Goal: Information Seeking & Learning: Find specific fact

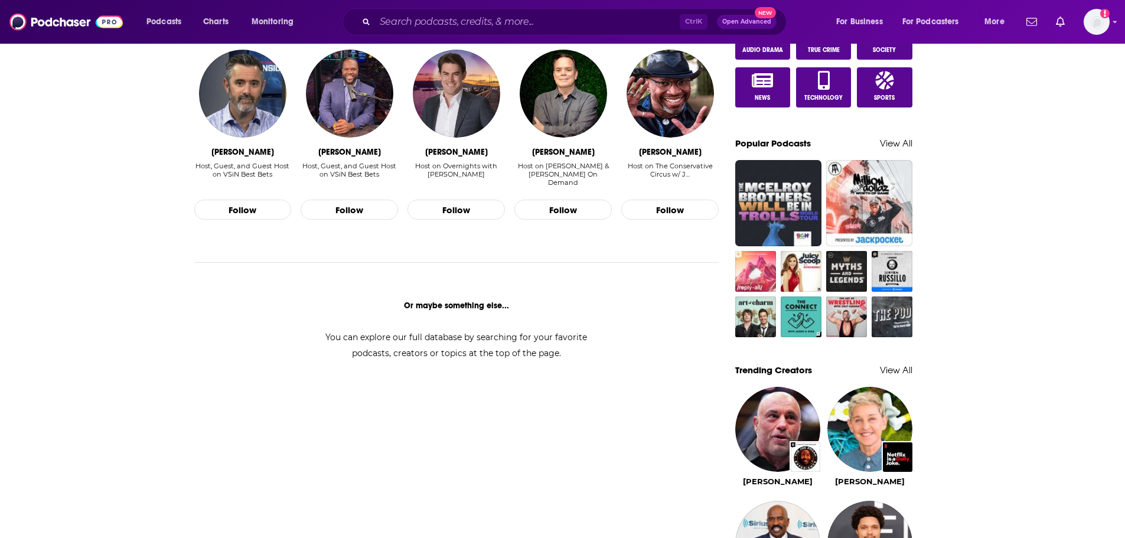
scroll to position [472, 0]
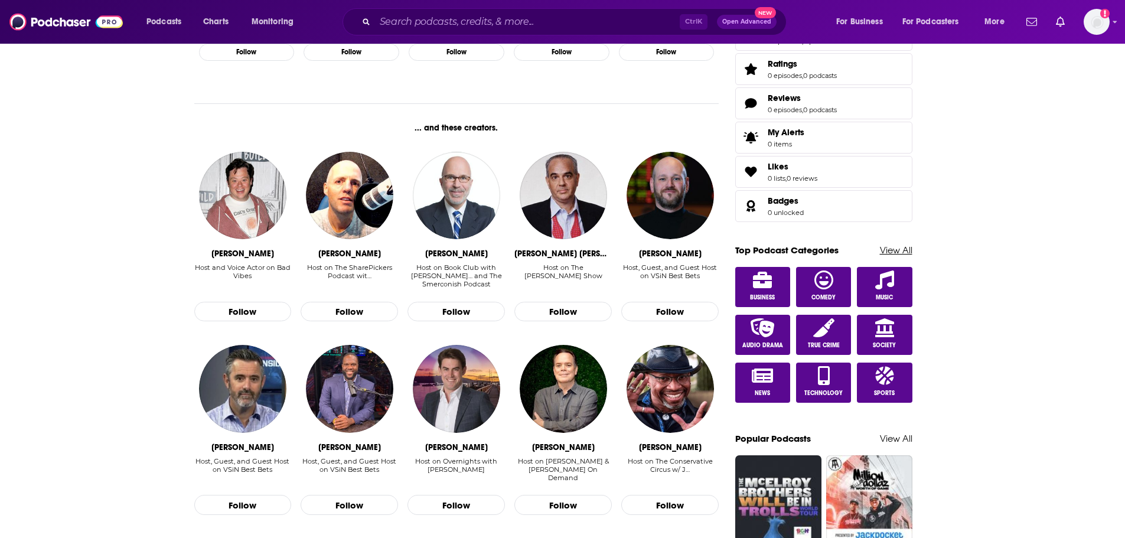
click at [900, 249] on link "View All" at bounding box center [896, 249] width 32 height 11
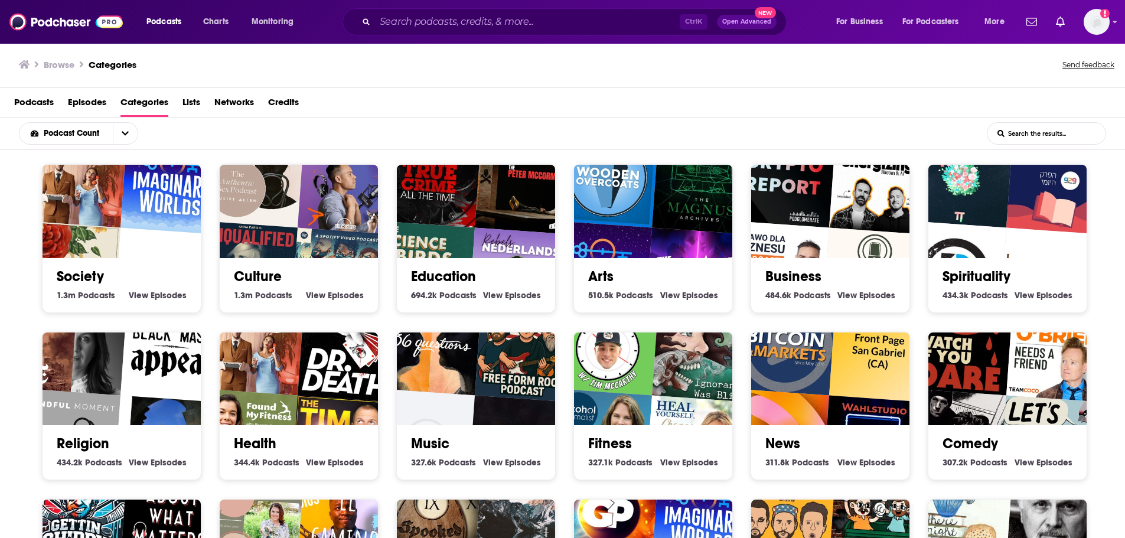
click at [48, 100] on span "Podcasts" at bounding box center [34, 105] width 40 height 24
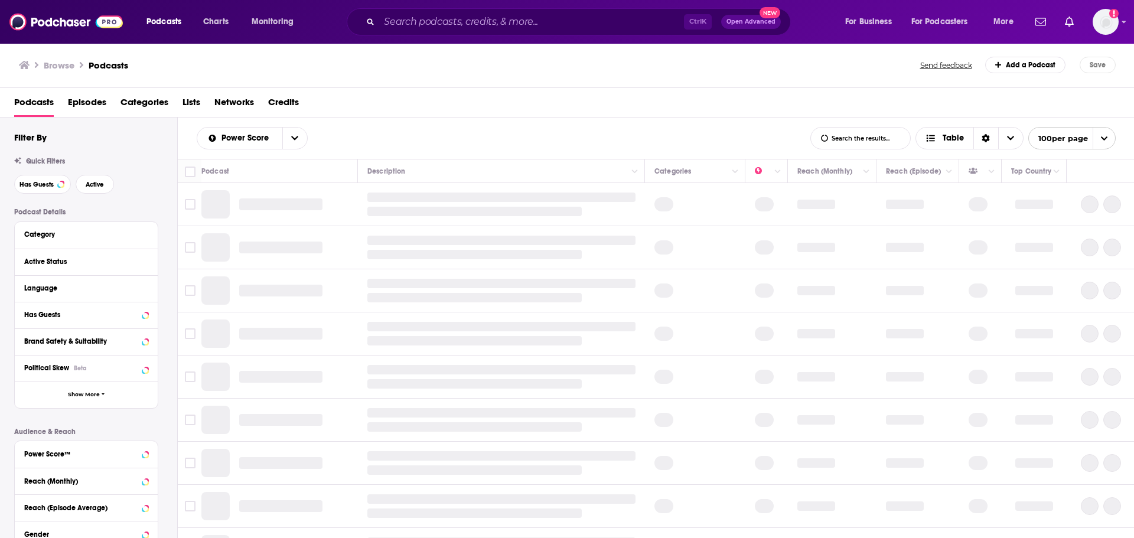
click at [194, 96] on span "Lists" at bounding box center [191, 105] width 18 height 24
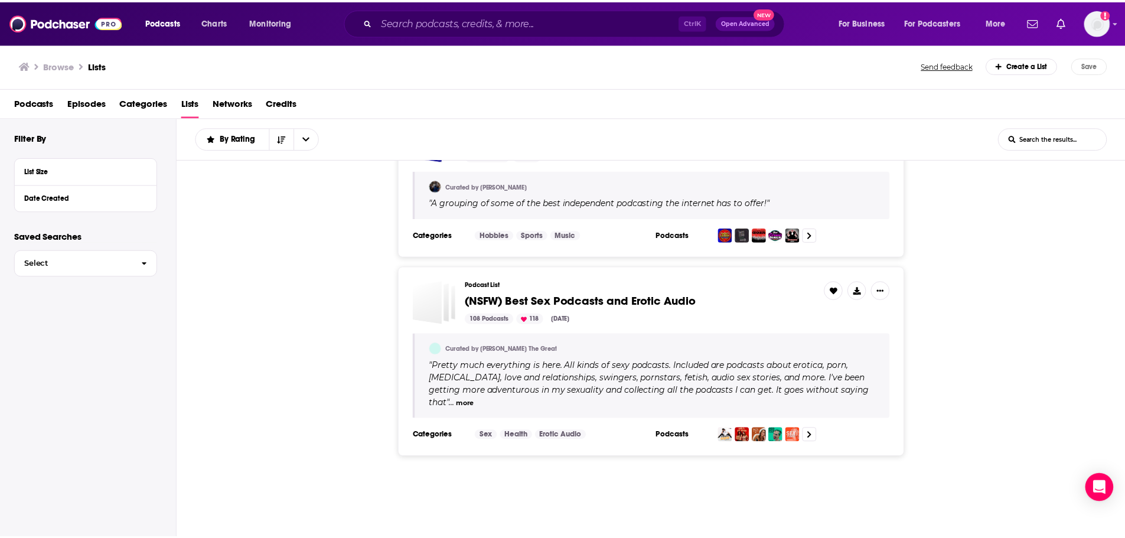
scroll to position [709, 0]
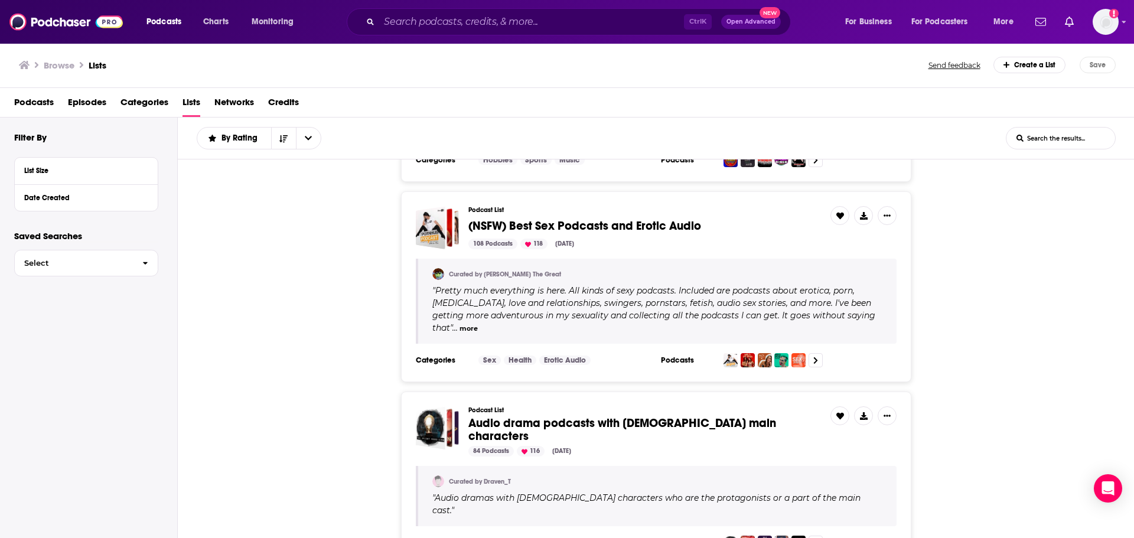
click at [428, 11] on div "Ctrl K Open Advanced New" at bounding box center [569, 21] width 444 height 27
drag, startPoint x: 452, startPoint y: 31, endPoint x: 479, endPoint y: 27, distance: 27.6
click at [453, 31] on div "Ctrl K Open Advanced New" at bounding box center [569, 21] width 444 height 27
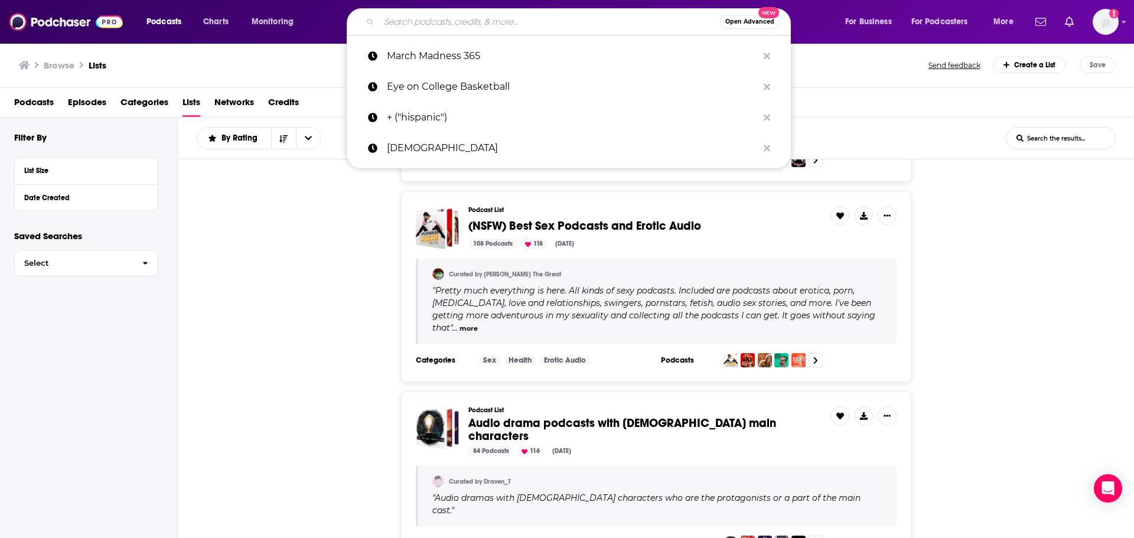
click at [480, 25] on input "Search podcasts, credits, & more..." at bounding box center [549, 21] width 341 height 19
paste input "Noche De Pendejadas'"
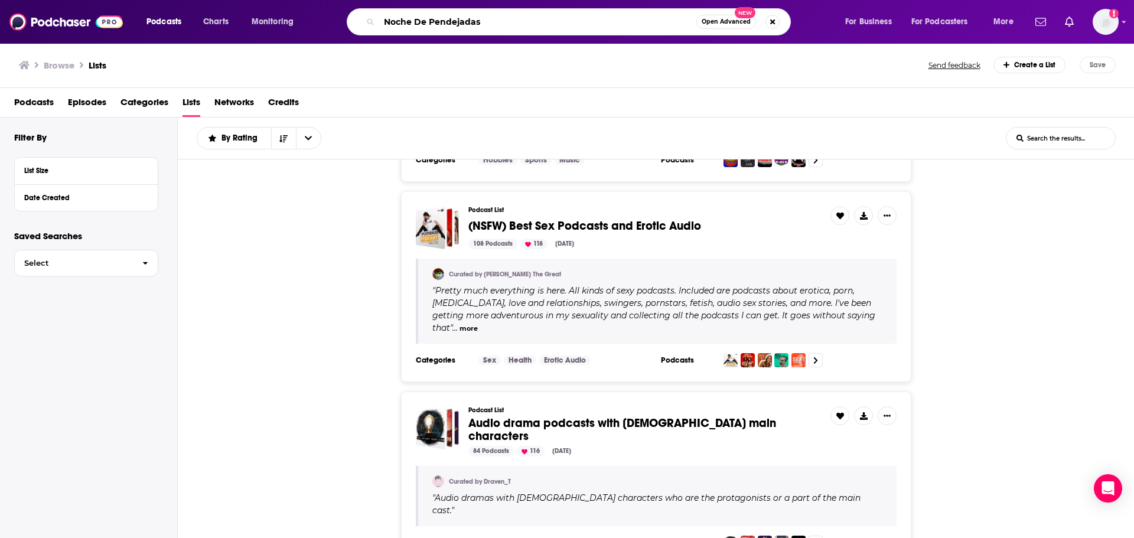
type input "Noche De Pendejadas"
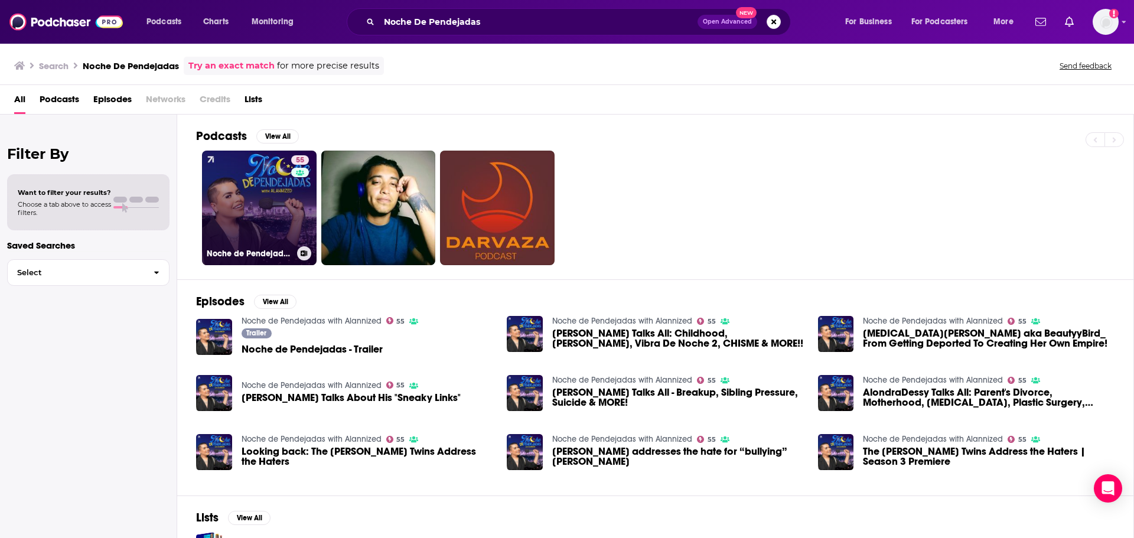
click at [232, 180] on link "55 Noche de Pendejadas with Alannized" at bounding box center [259, 208] width 115 height 115
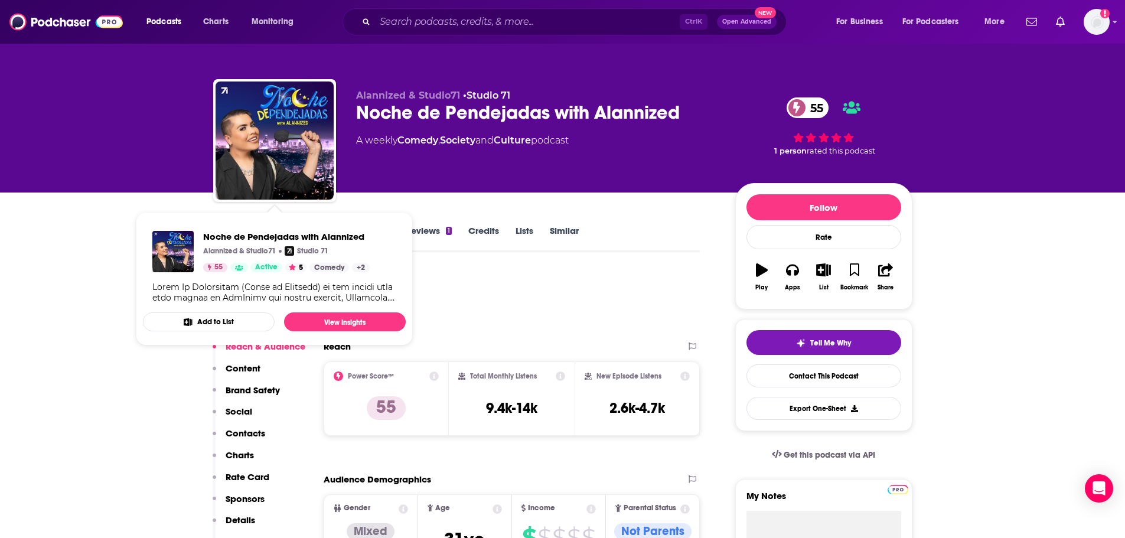
click at [452, 295] on div "Podcast Insights" at bounding box center [452, 301] width 478 height 60
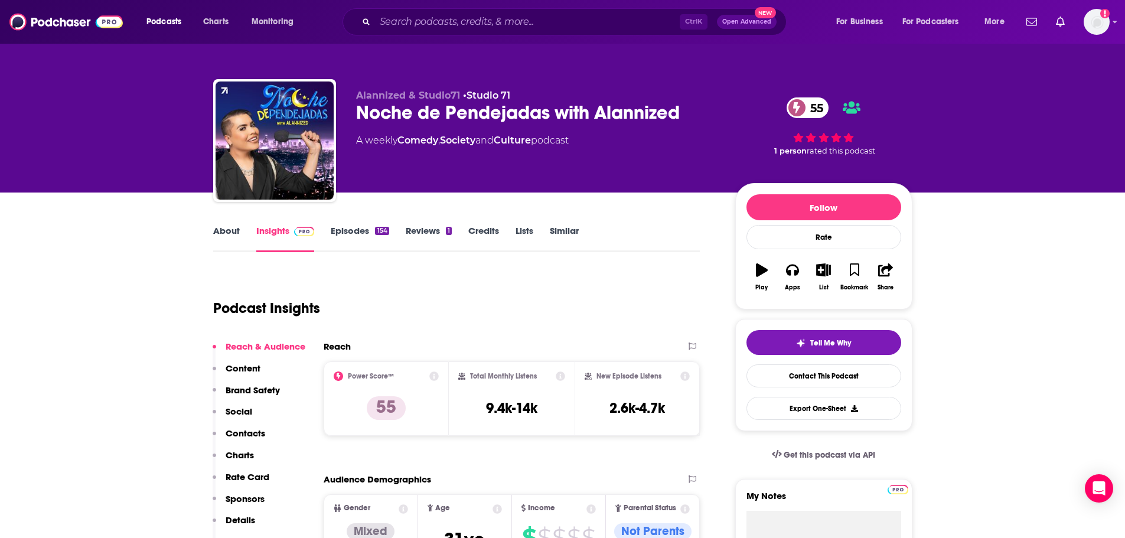
click at [411, 227] on link "Reviews 1" at bounding box center [429, 238] width 46 height 27
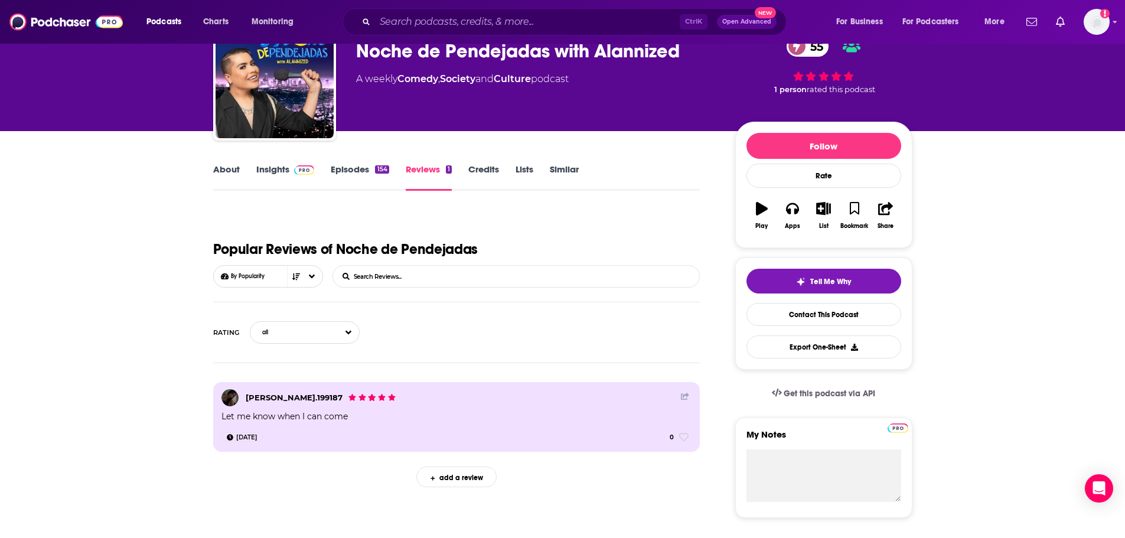
scroll to position [59, 0]
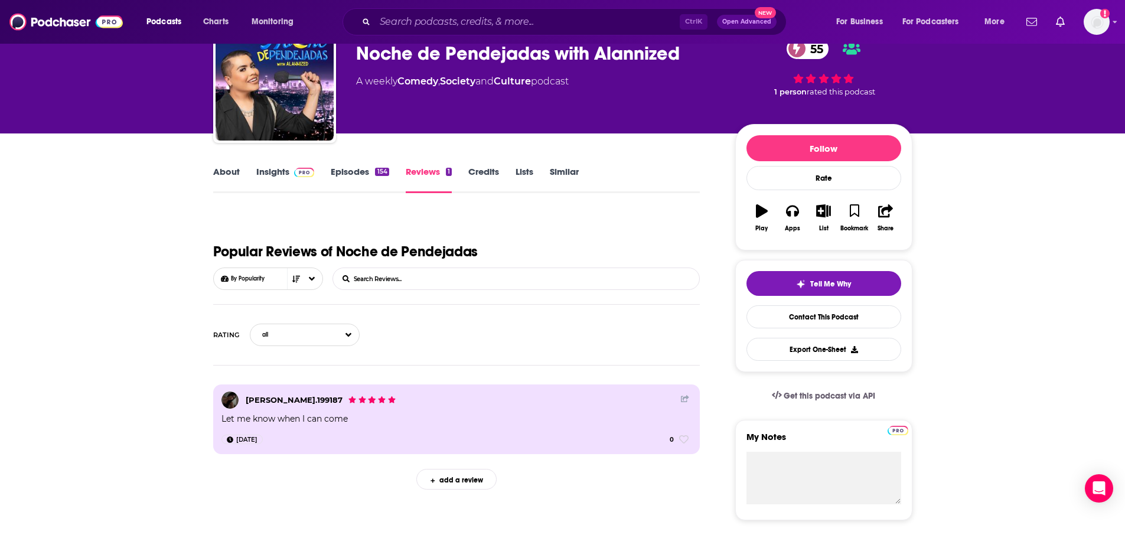
click at [223, 167] on link "About" at bounding box center [226, 179] width 27 height 27
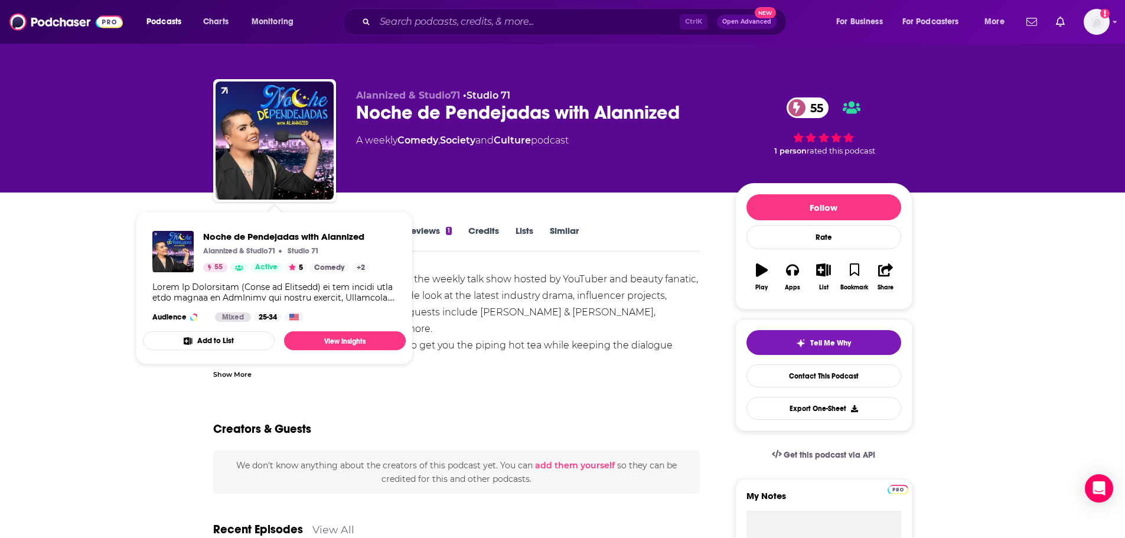
click at [606, 334] on div "Noche De Pendejadas (Night of Bullshit) is the weekly talk show hosted by YouTu…" at bounding box center [456, 436] width 487 height 331
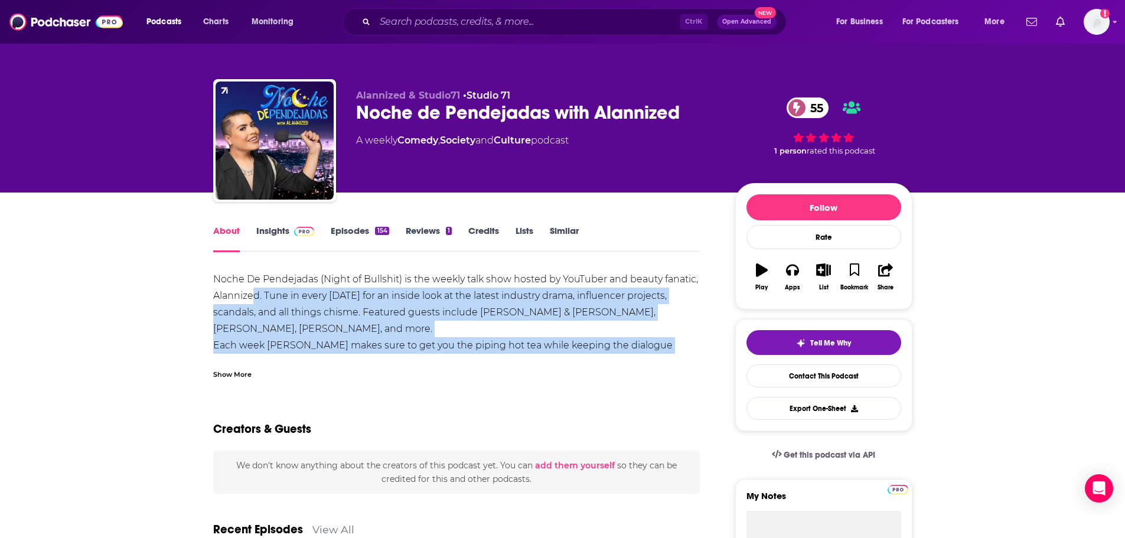
drag, startPoint x: 272, startPoint y: 298, endPoint x: 660, endPoint y: 342, distance: 389.9
click at [660, 342] on div "Noche De Pendejadas (Night of Bullshit) is the weekly talk show hosted by YouTu…" at bounding box center [456, 436] width 487 height 331
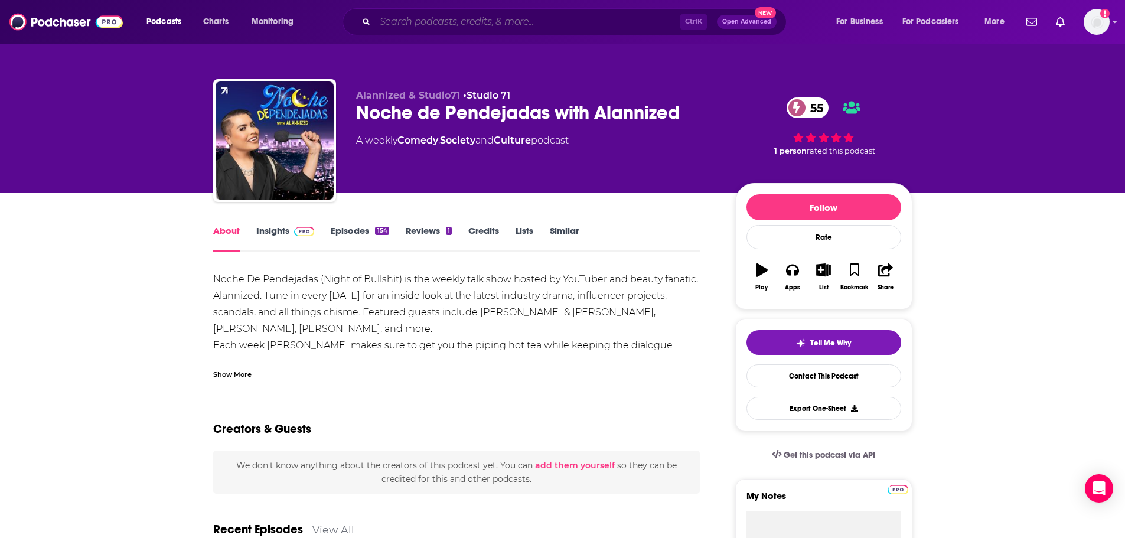
click at [524, 21] on input "Search podcasts, credits, & more..." at bounding box center [527, 21] width 305 height 19
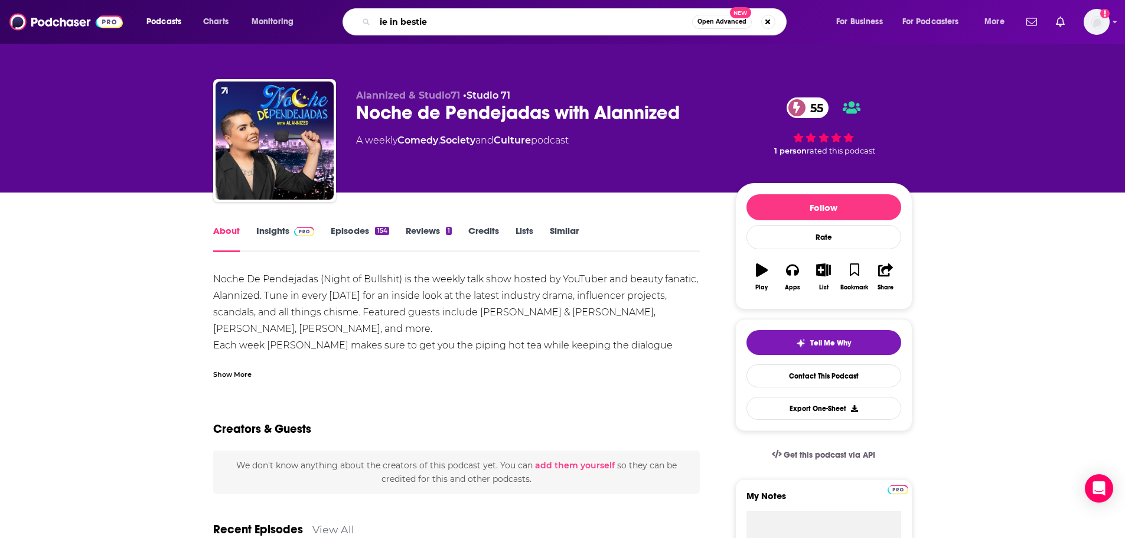
type input "ie in besties"
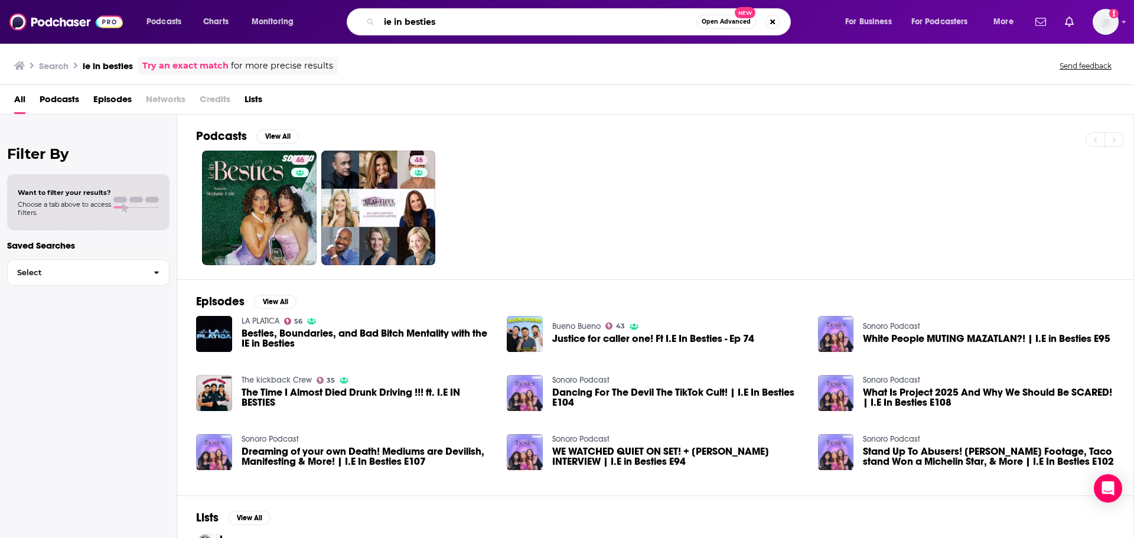
click at [453, 17] on input "ie in besties" at bounding box center [537, 21] width 317 height 19
drag, startPoint x: 436, startPoint y: 14, endPoint x: 406, endPoint y: 17, distance: 30.8
click at [406, 17] on input "ie in besties" at bounding box center [537, 21] width 317 height 19
type input "ie in friends"
